Goal: Check status: Check status

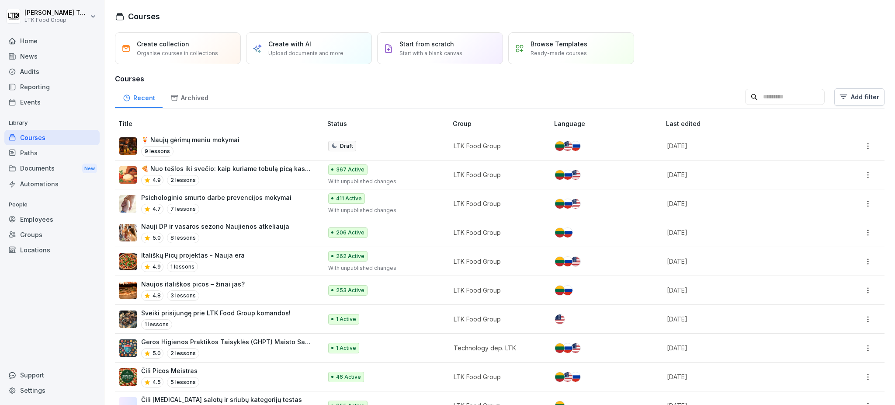
click at [45, 83] on div "Reporting" at bounding box center [51, 86] width 95 height 15
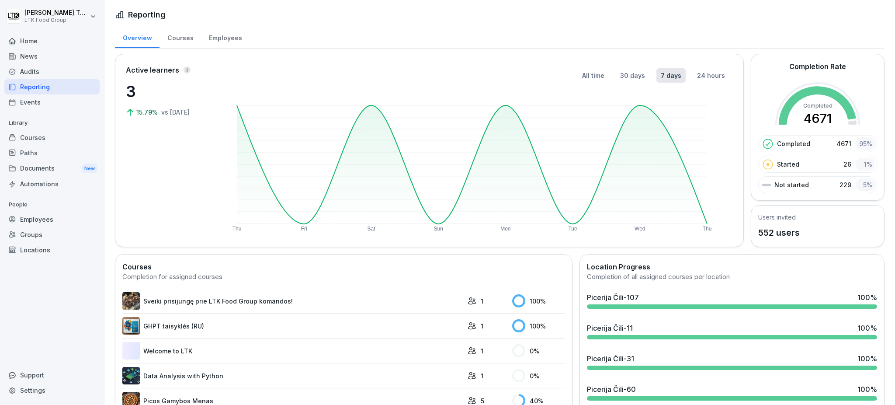
click at [40, 140] on div "Courses" at bounding box center [51, 137] width 95 height 15
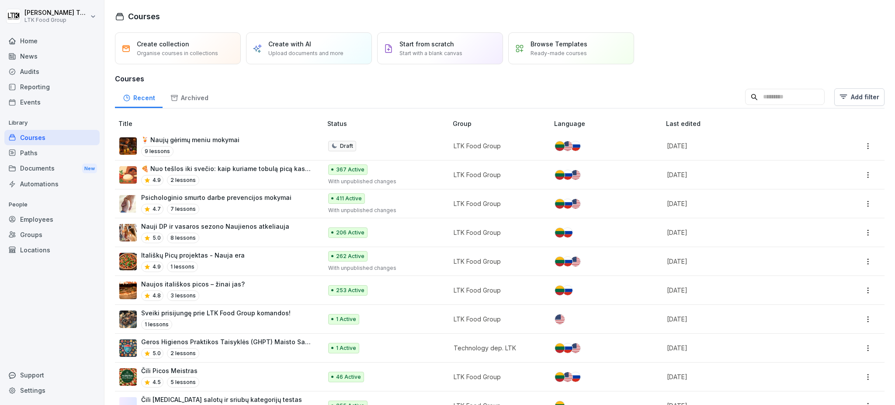
click at [45, 219] on div "Employees" at bounding box center [51, 218] width 95 height 15
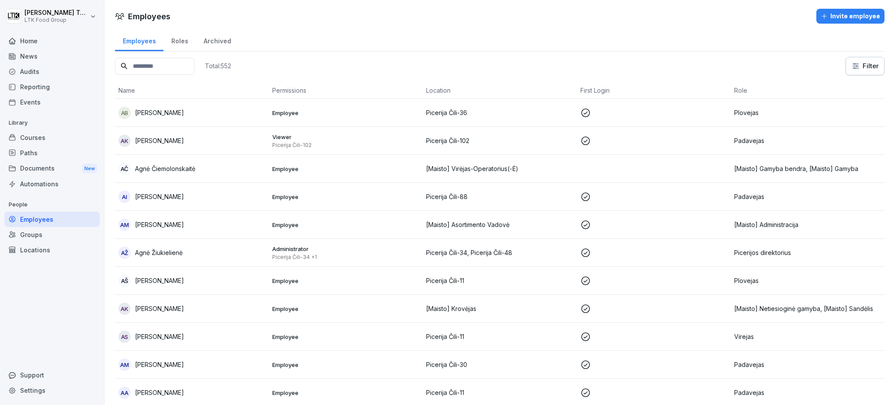
click at [185, 69] on input at bounding box center [155, 66] width 80 height 17
click at [45, 250] on div "Locations" at bounding box center [51, 249] width 95 height 15
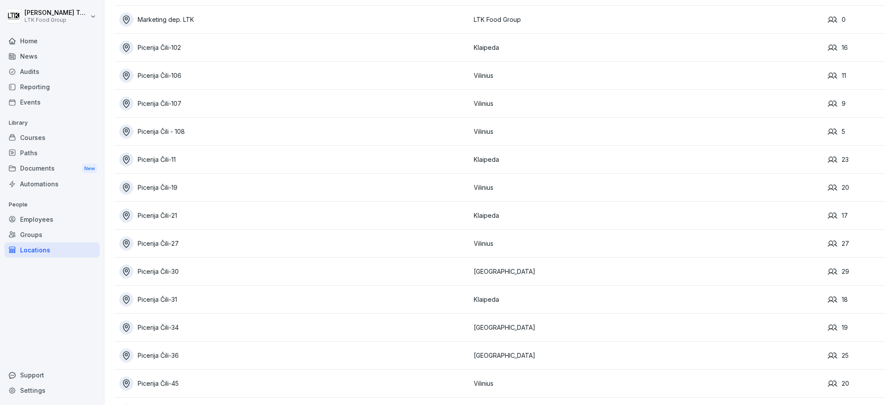
scroll to position [1066, 0]
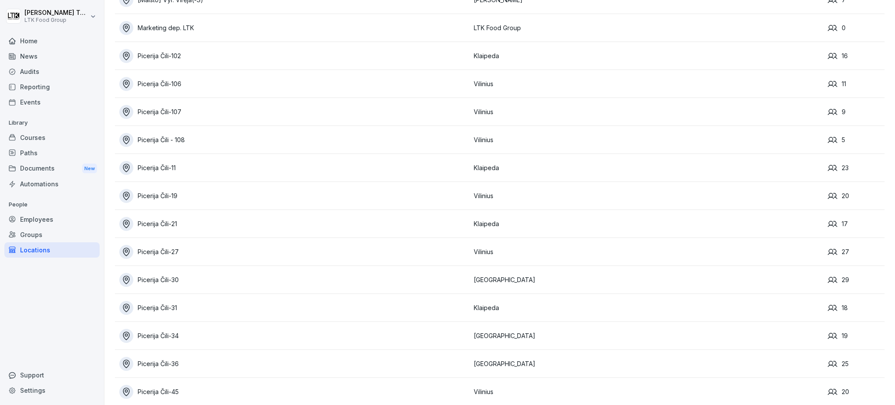
click at [184, 135] on div "Picerija Čili - 108" at bounding box center [294, 140] width 350 height 14
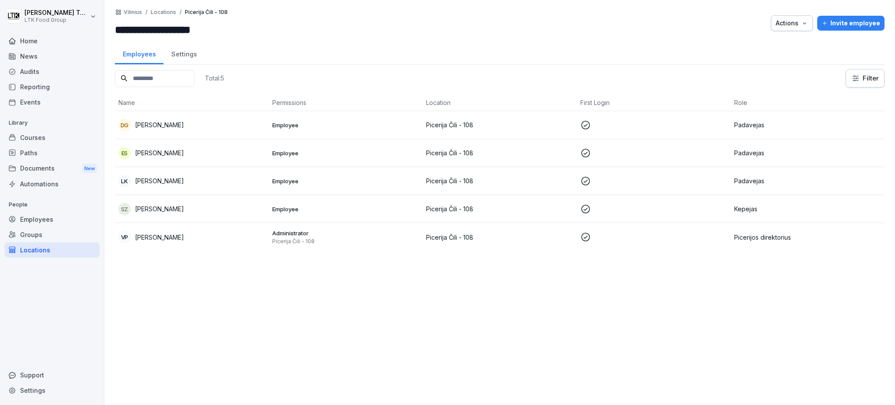
click at [168, 180] on p "[PERSON_NAME]" at bounding box center [159, 180] width 49 height 9
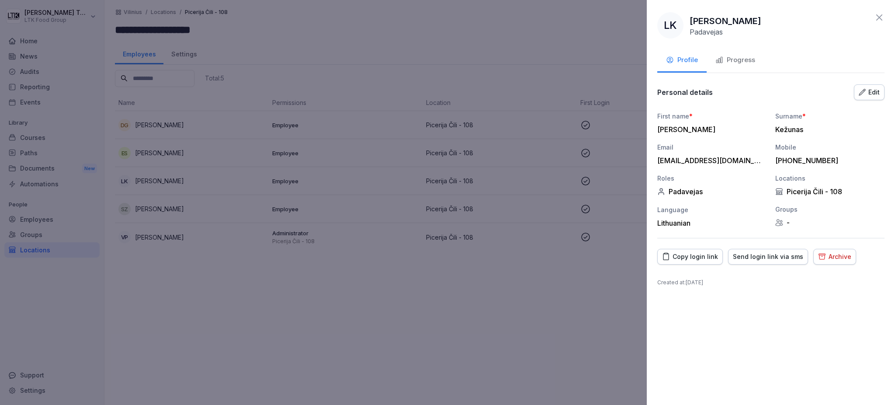
click at [742, 75] on div "LK [PERSON_NAME] Padavejas Profile Progress Personal details Edit First name * …" at bounding box center [771, 202] width 248 height 405
click at [742, 62] on div "Progress" at bounding box center [735, 60] width 40 height 10
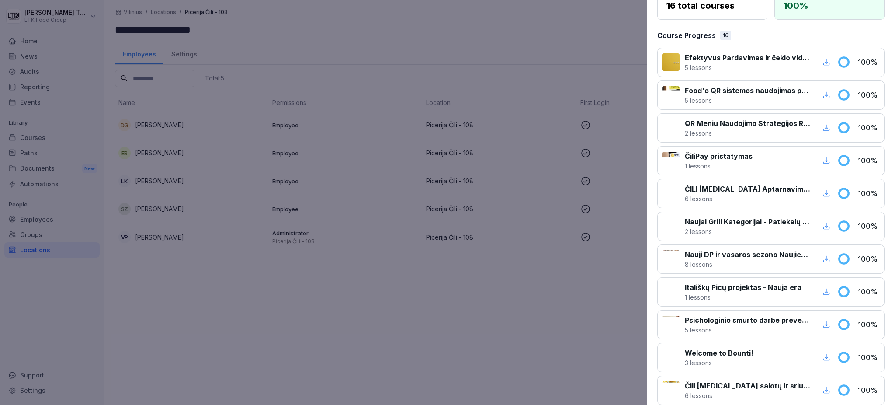
scroll to position [43, 0]
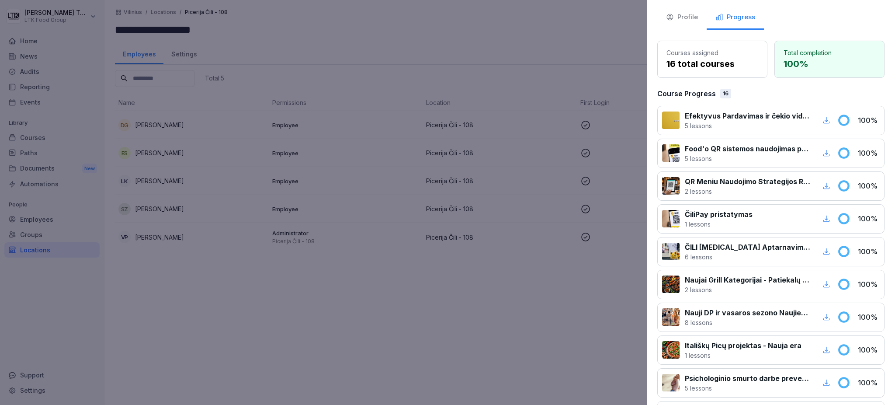
click at [482, 301] on div at bounding box center [447, 202] width 895 height 405
